Goal: Browse casually: Explore the website without a specific task or goal

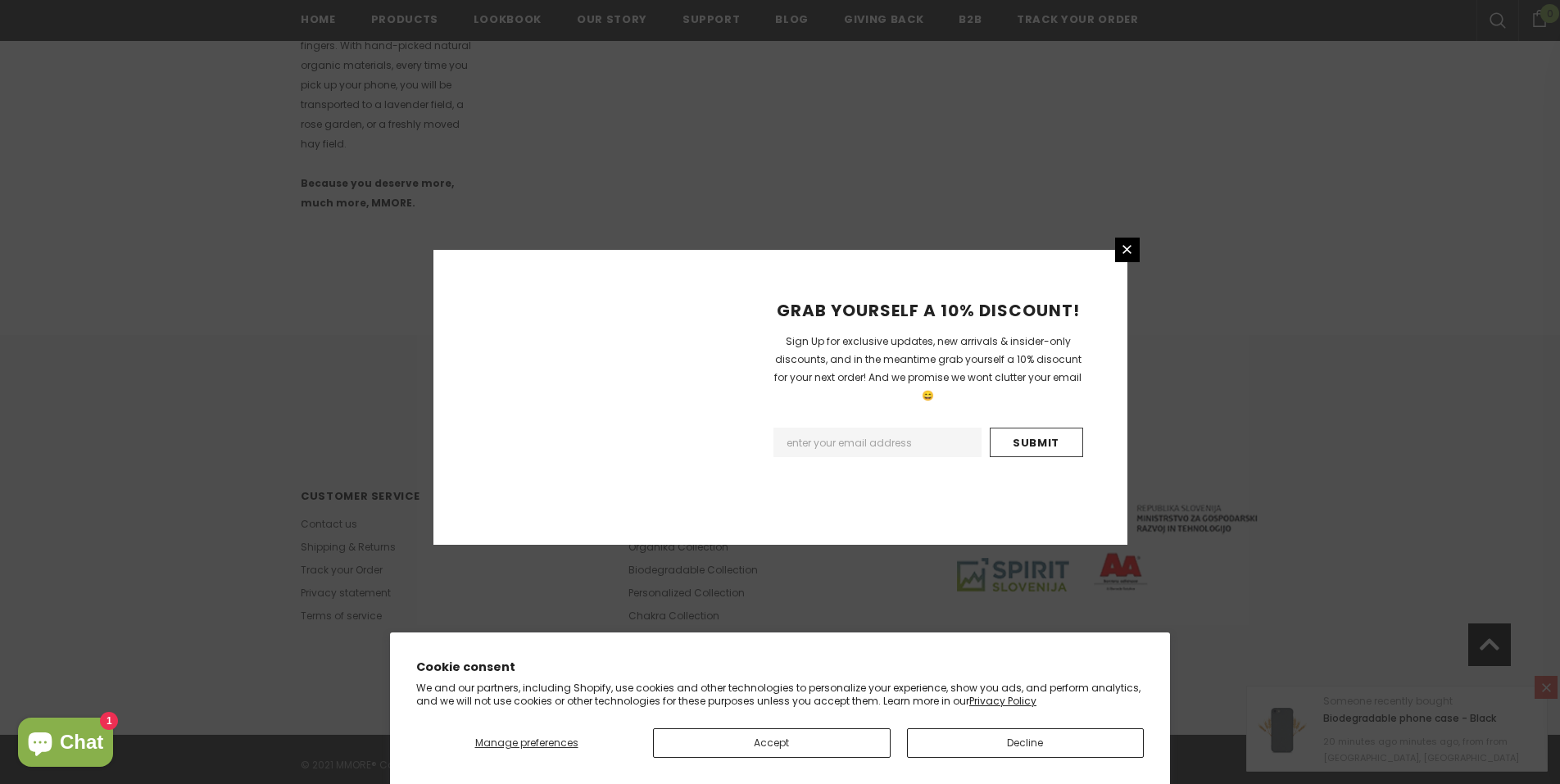
scroll to position [895, 0]
